Goal: Find specific page/section: Find specific page/section

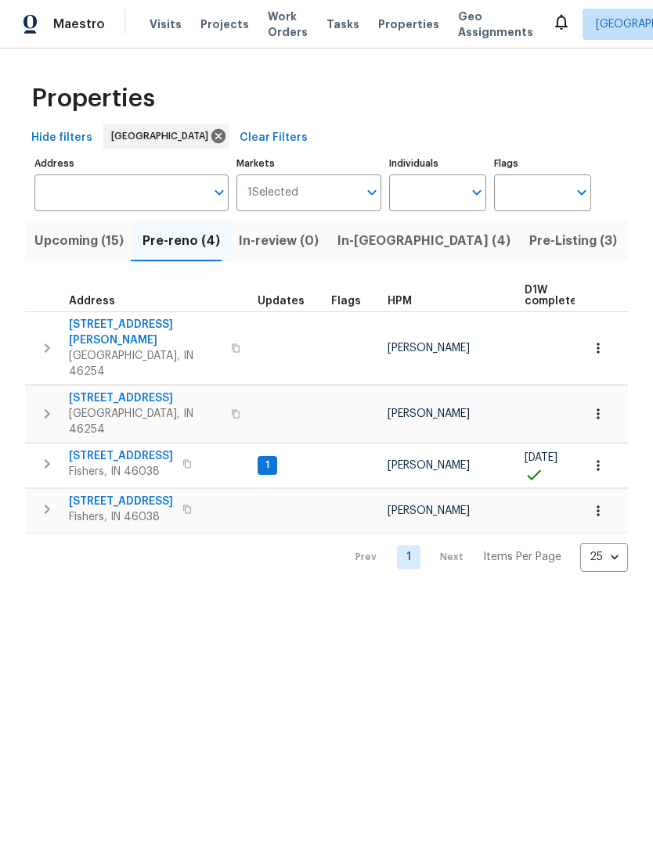
scroll to position [0, 41]
click at [488, 244] on span "Pre-Listing (3)" at bounding box center [532, 242] width 88 height 22
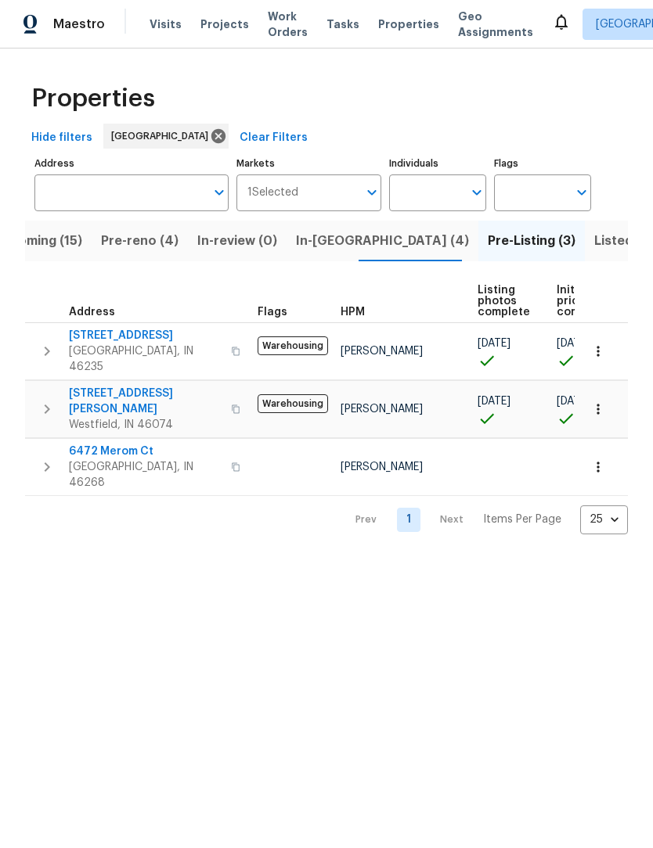
click at [125, 460] on span "Indianapolis, IN 46268" at bounding box center [145, 475] width 153 height 31
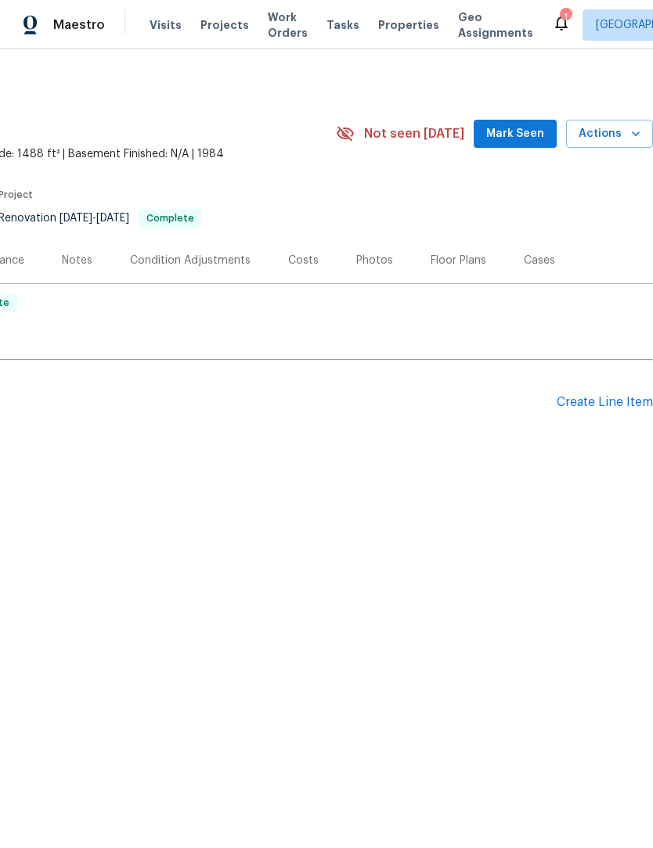
scroll to position [0, 232]
click at [371, 263] on div "Photos" at bounding box center [374, 261] width 37 height 16
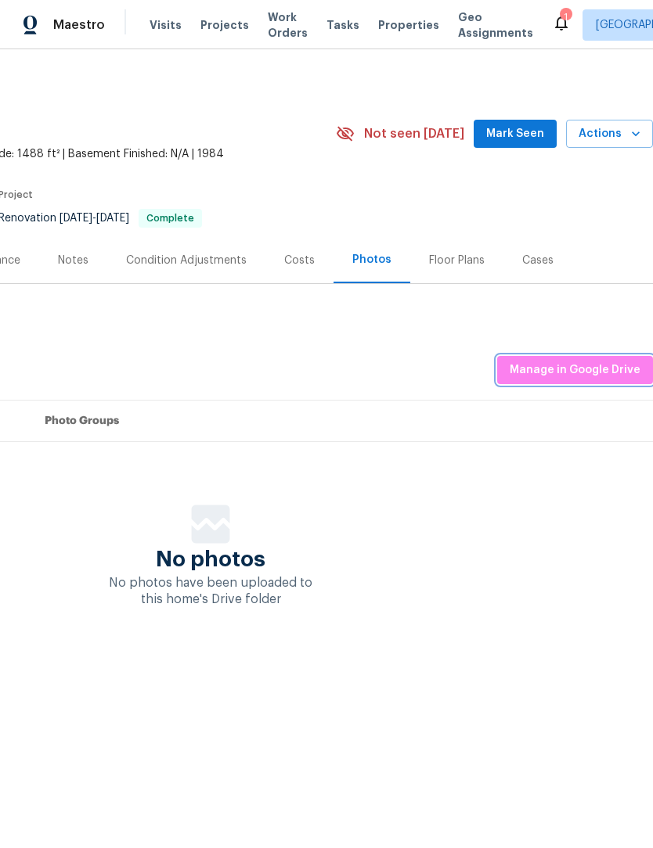
click at [587, 373] on span "Manage in Google Drive" at bounding box center [575, 371] width 131 height 20
click at [597, 374] on span "Manage in Google Drive" at bounding box center [575, 371] width 131 height 20
click at [579, 363] on span "Manage in Google Drive" at bounding box center [575, 371] width 131 height 20
click at [561, 369] on span "Manage in Google Drive" at bounding box center [575, 371] width 131 height 20
click at [582, 366] on span "Manage in Google Drive" at bounding box center [575, 371] width 131 height 20
